Goal: Transaction & Acquisition: Subscribe to service/newsletter

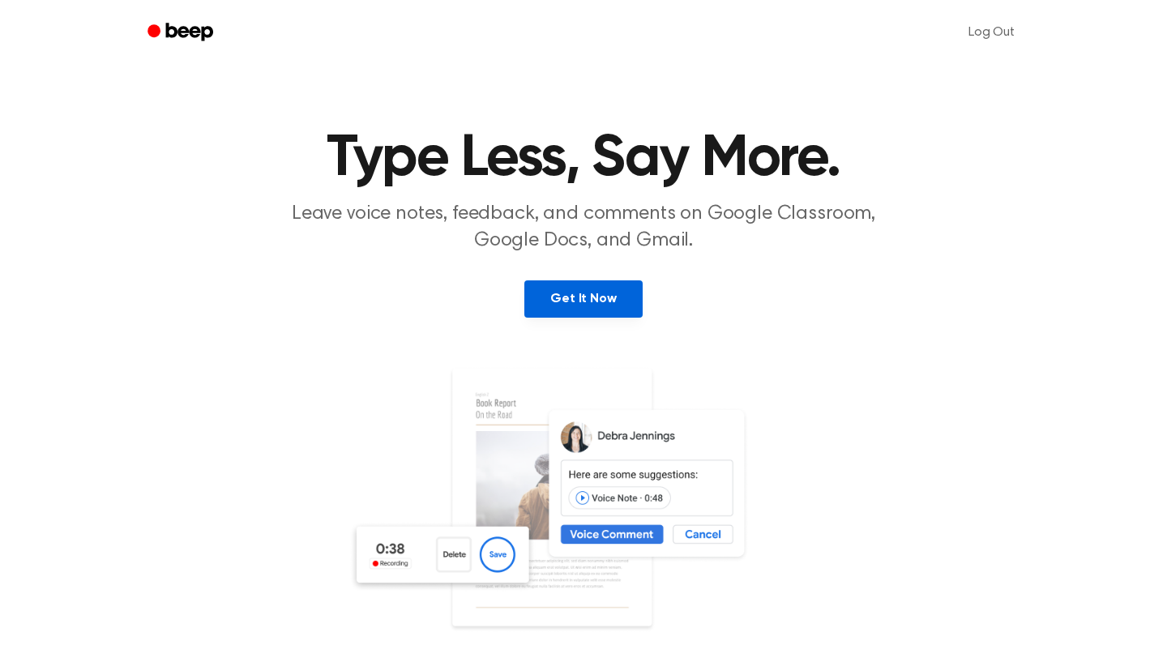
click at [596, 303] on link "Get It Now" at bounding box center [583, 298] width 118 height 37
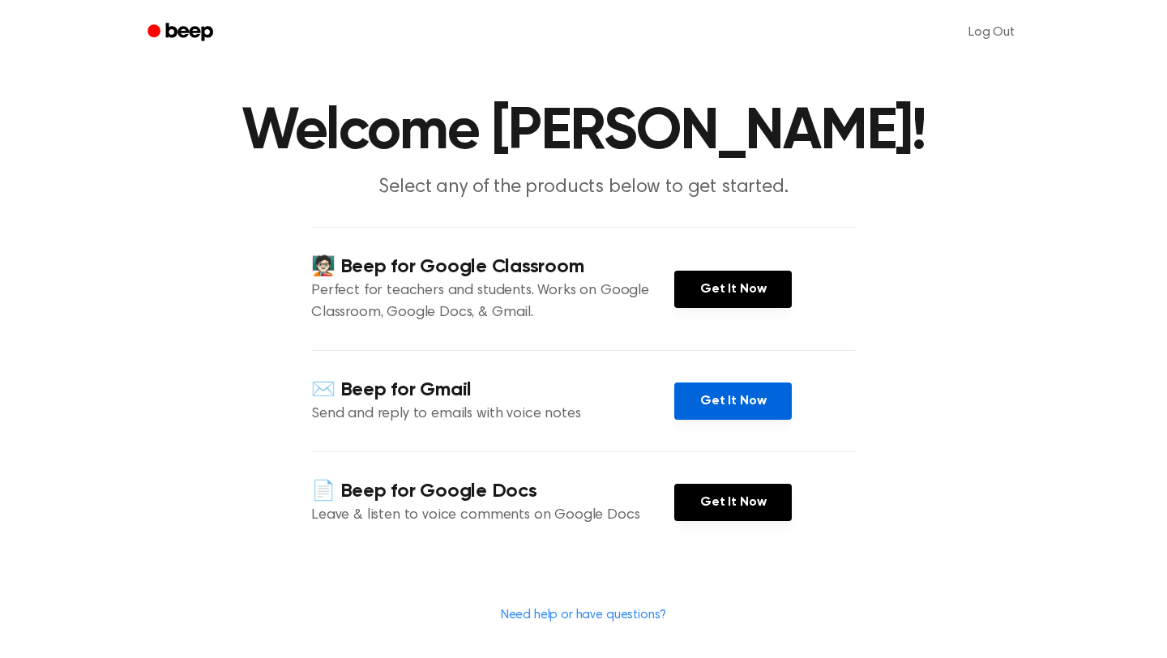
scroll to position [28, 0]
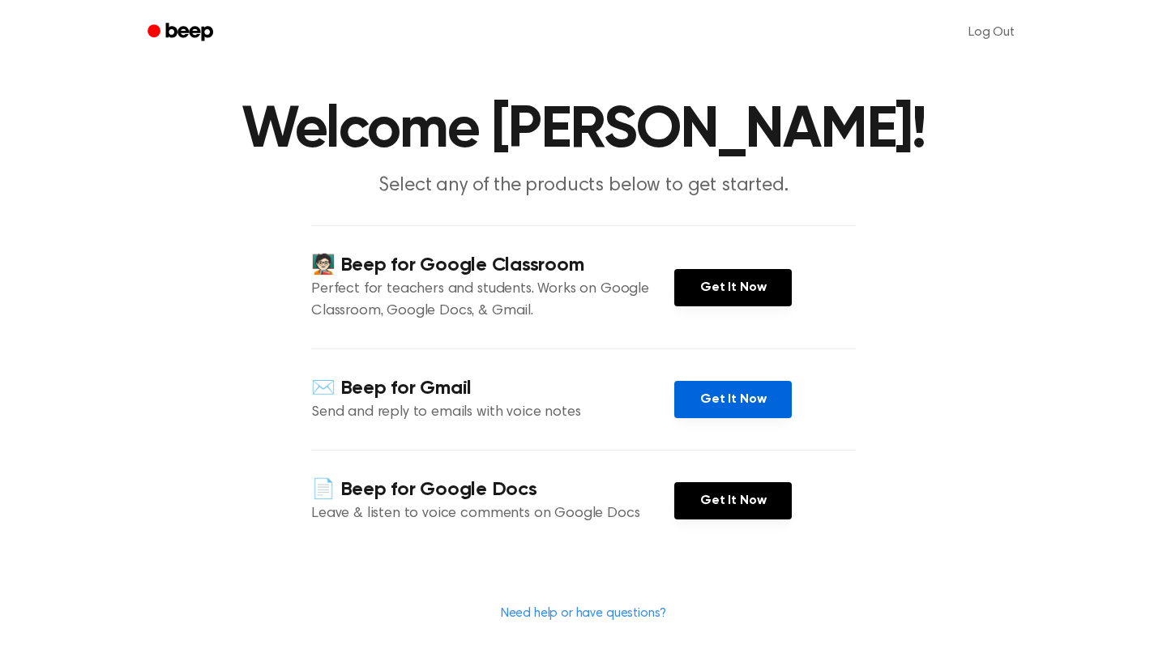
click at [723, 397] on link "Get It Now" at bounding box center [733, 399] width 118 height 37
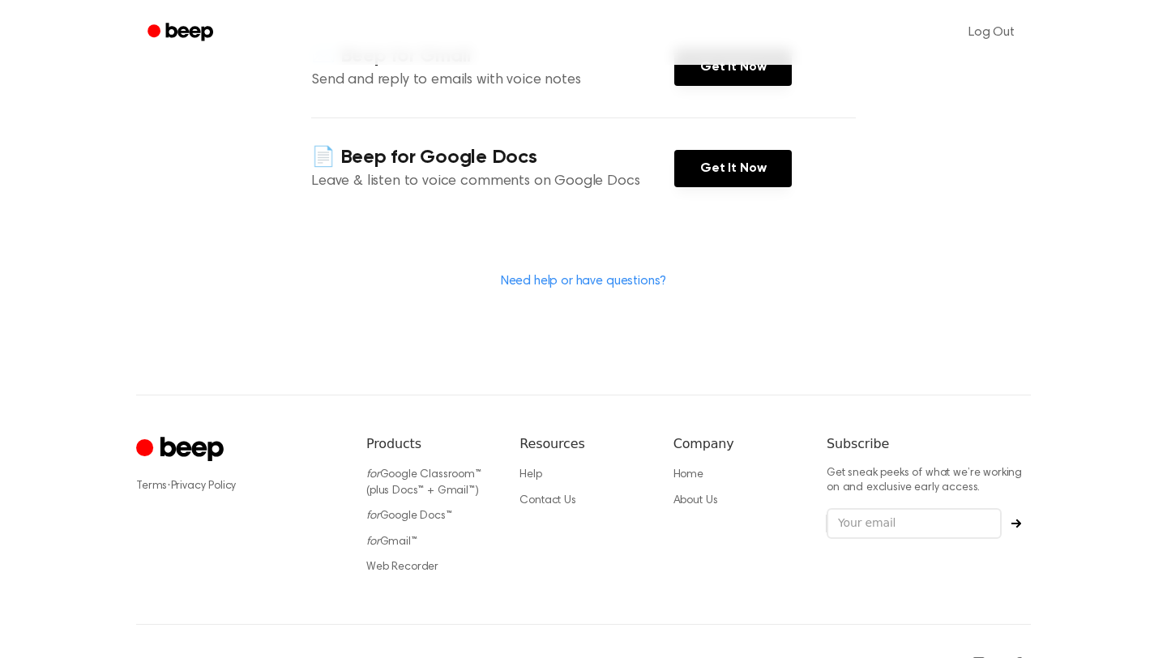
scroll to position [408, 0]
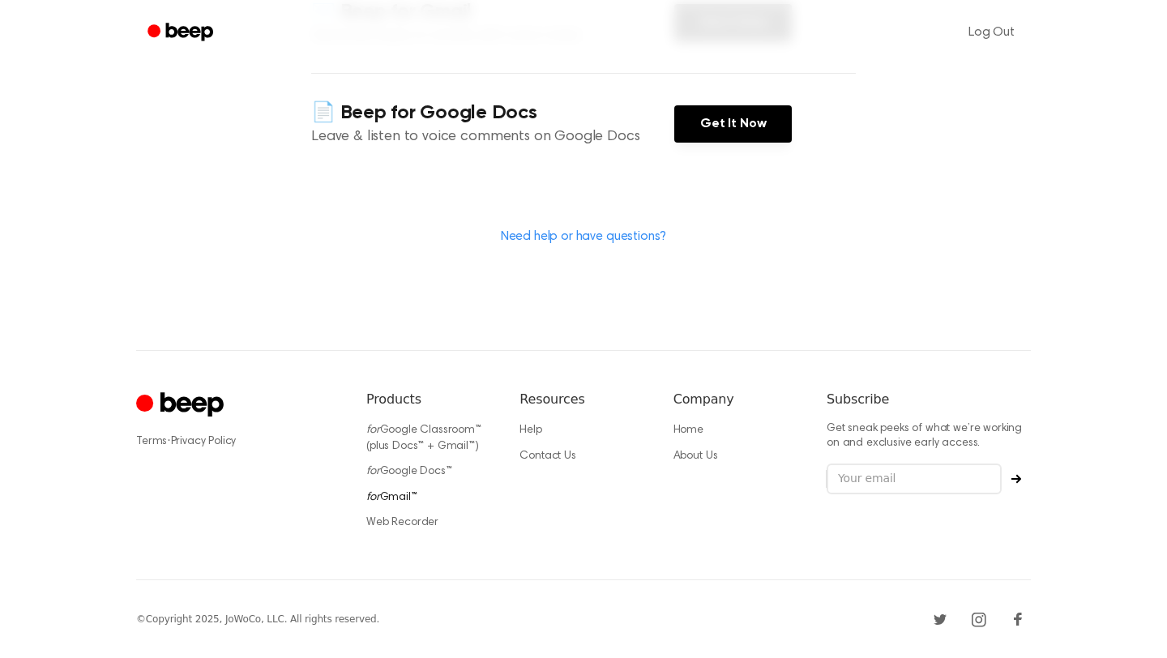
click at [384, 494] on link "for Gmail™" at bounding box center [391, 497] width 51 height 11
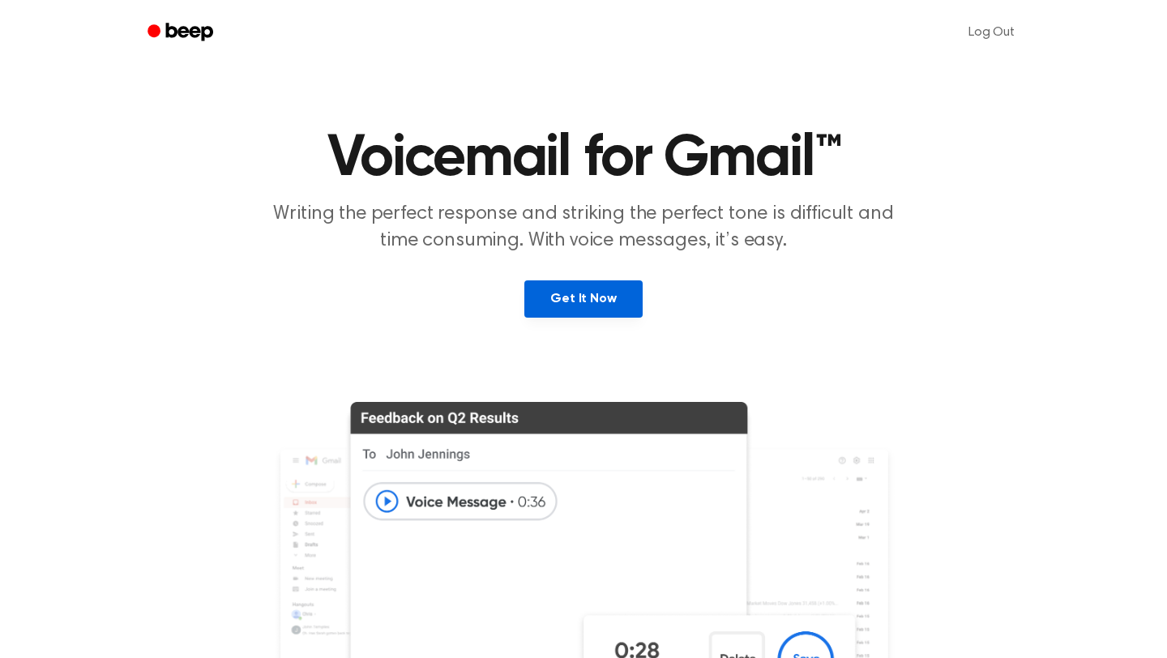
click at [580, 296] on link "Get It Now" at bounding box center [583, 298] width 118 height 37
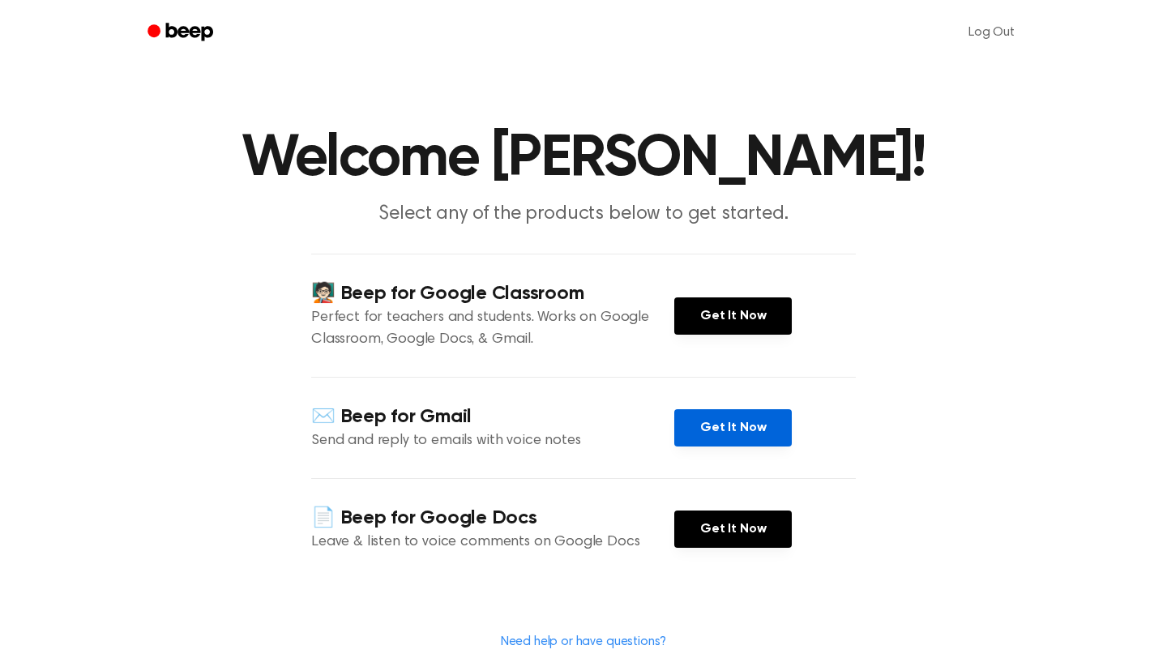
click at [728, 440] on link "Get It Now" at bounding box center [733, 427] width 118 height 37
